Goal: Task Accomplishment & Management: Manage account settings

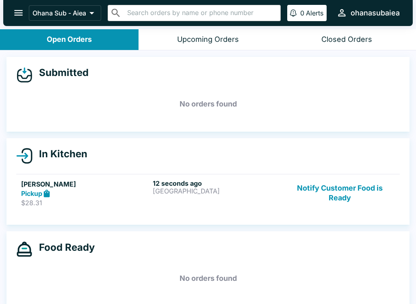
scroll to position [1, 0]
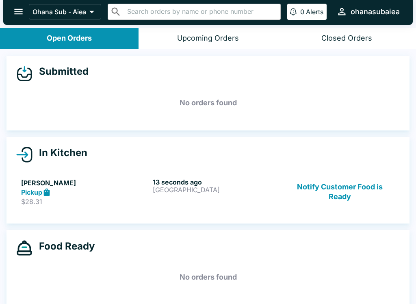
click at [338, 190] on button "Notify Customer Food is Ready" at bounding box center [340, 192] width 110 height 28
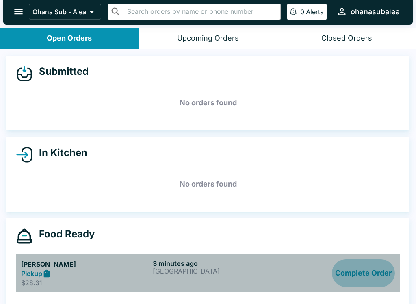
click at [374, 268] on button "Complete Order" at bounding box center [363, 273] width 63 height 28
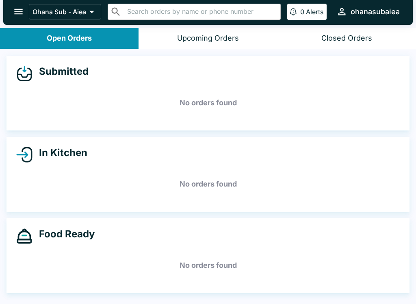
click at [22, 15] on icon "open drawer" at bounding box center [18, 11] width 11 height 11
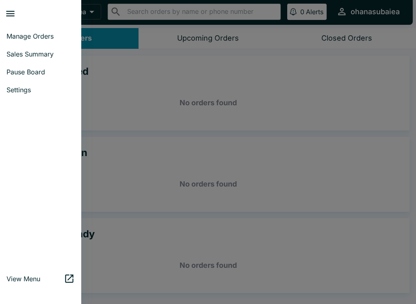
click at [22, 15] on div at bounding box center [43, 13] width 76 height 21
click at [36, 71] on span "Pause Board" at bounding box center [40, 72] width 68 height 8
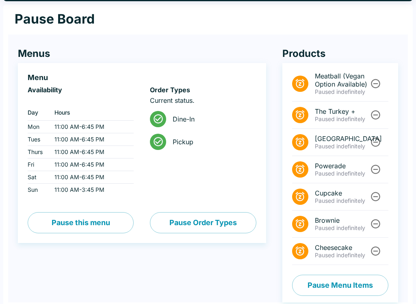
scroll to position [28, 0]
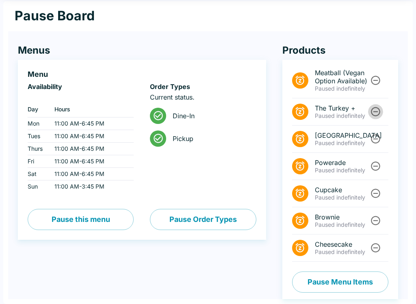
click at [377, 110] on icon "Unpause" at bounding box center [375, 111] width 11 height 11
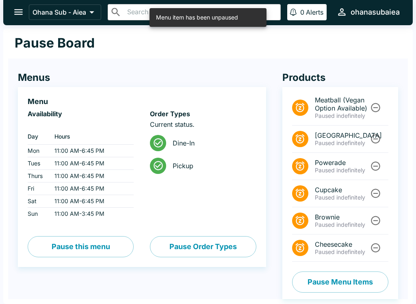
scroll to position [1, 0]
click at [335, 282] on button "Pause Menu Items" at bounding box center [340, 281] width 96 height 21
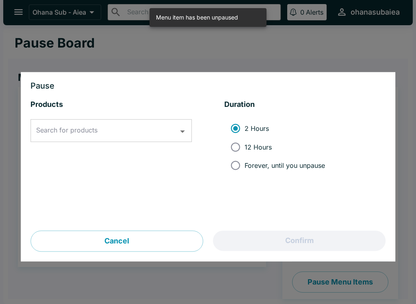
click at [183, 128] on icon "Open" at bounding box center [182, 131] width 11 height 11
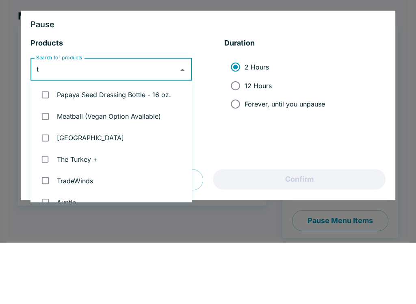
type input "tu"
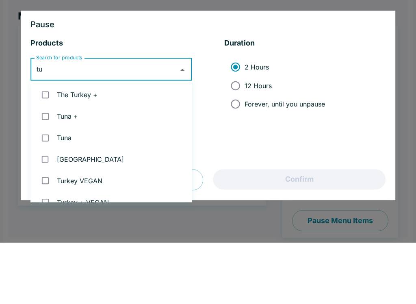
click at [52, 169] on input "checkbox" at bounding box center [45, 177] width 17 height 17
checkbox input "true"
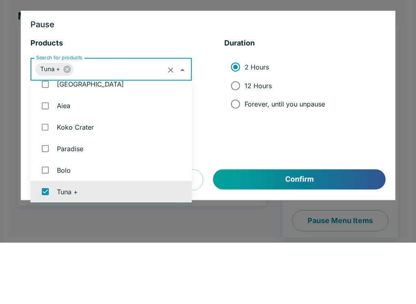
click at [293, 161] on span "Forever, until you unpause" at bounding box center [284, 165] width 80 height 8
click at [244, 156] on input "Forever, until you unpause" at bounding box center [235, 165] width 18 height 18
radio input "true"
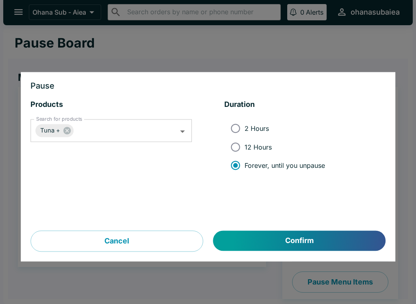
click at [282, 241] on button "Confirm" at bounding box center [299, 241] width 172 height 20
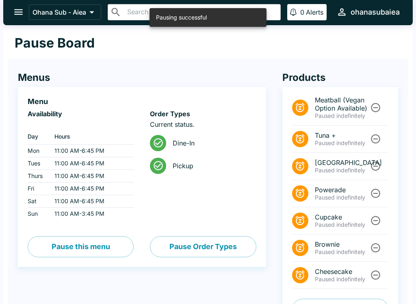
click at [20, 6] on button "open drawer" at bounding box center [18, 12] width 21 height 21
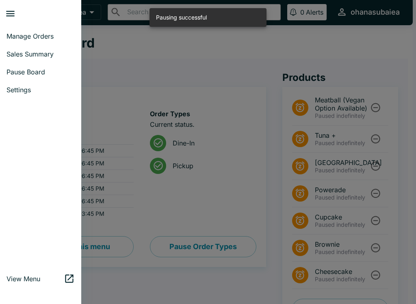
click at [41, 32] on link "Manage Orders" at bounding box center [40, 36] width 81 height 18
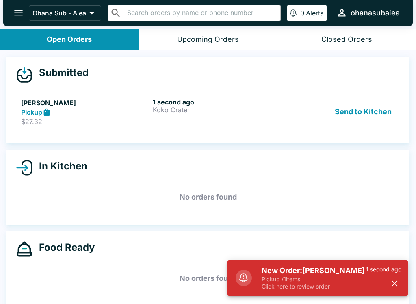
click at [361, 104] on button "Send to Kitchen" at bounding box center [362, 112] width 63 height 28
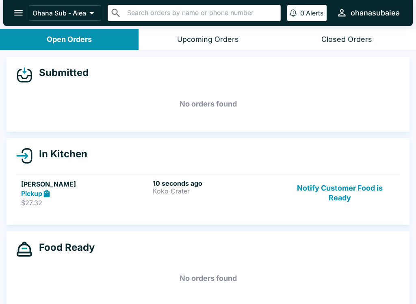
click at [350, 205] on button "Notify Customer Food is Ready" at bounding box center [340, 193] width 110 height 28
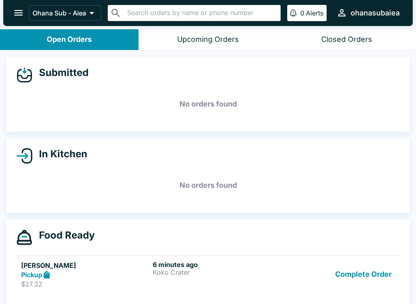
click at [354, 264] on button "Complete Order" at bounding box center [363, 274] width 63 height 28
